Goal: Navigation & Orientation: Find specific page/section

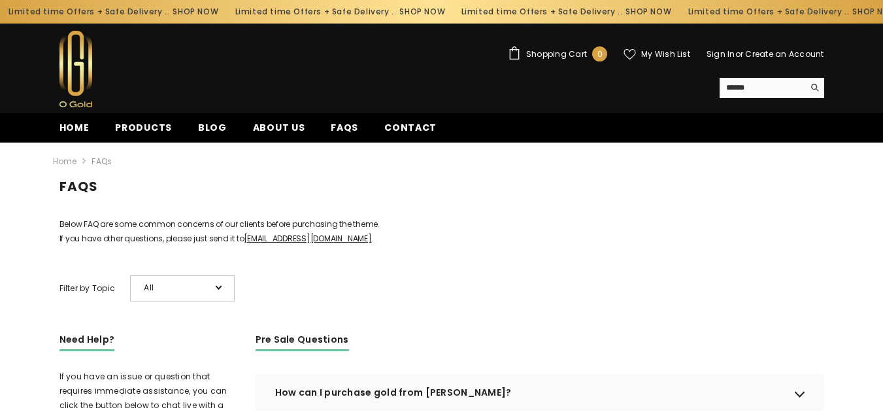
scroll to position [314, 0]
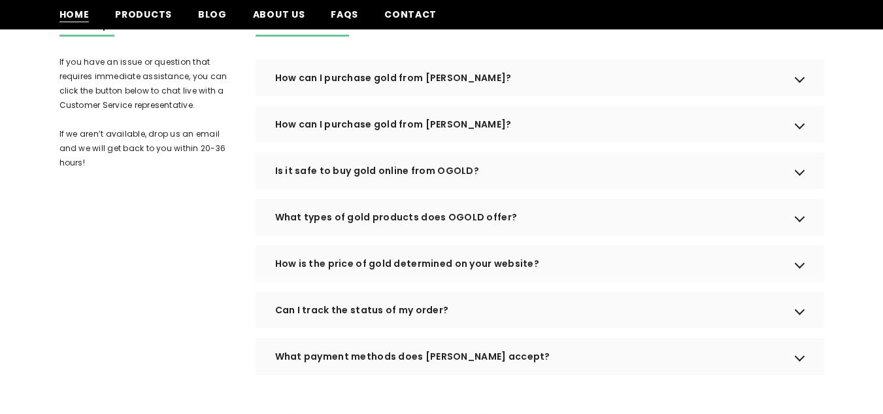
click at [72, 14] on span "Home" at bounding box center [74, 15] width 30 height 14
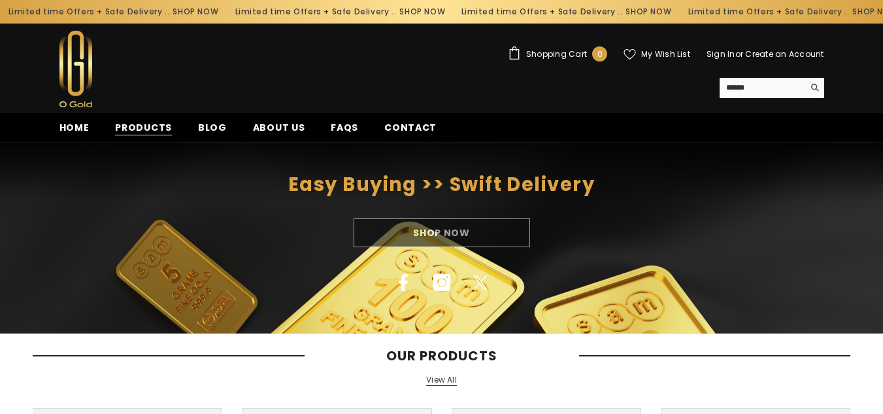
click at [128, 127] on span "Products" at bounding box center [143, 128] width 57 height 14
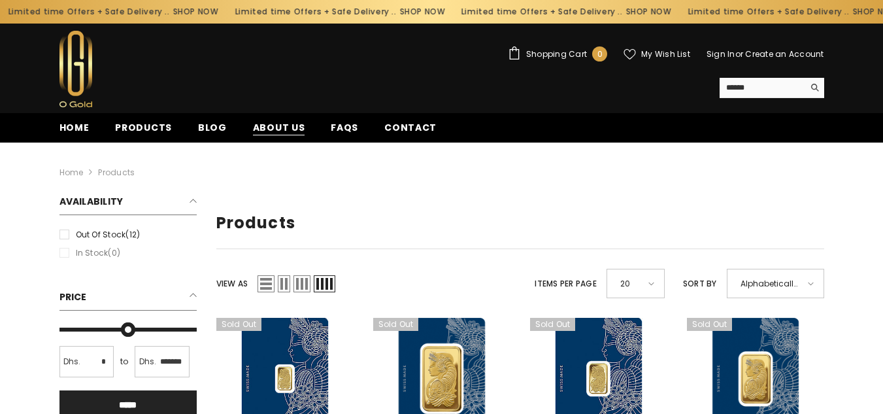
click at [280, 123] on span "About us" at bounding box center [279, 128] width 52 height 14
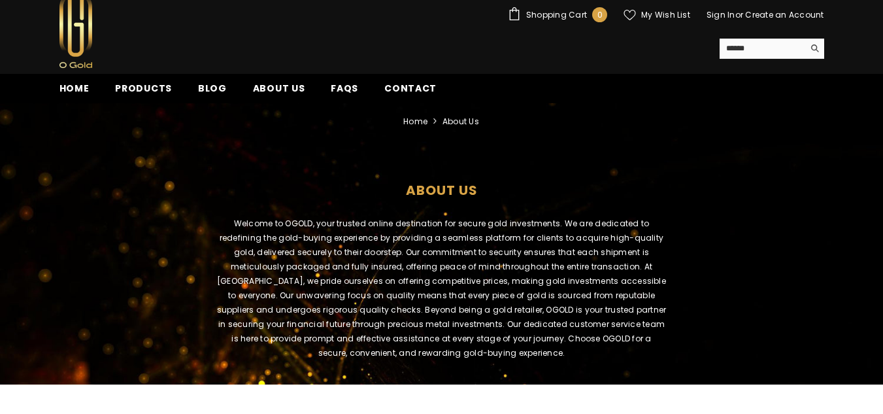
scroll to position [28, 0]
